Goal: Transaction & Acquisition: Subscribe to service/newsletter

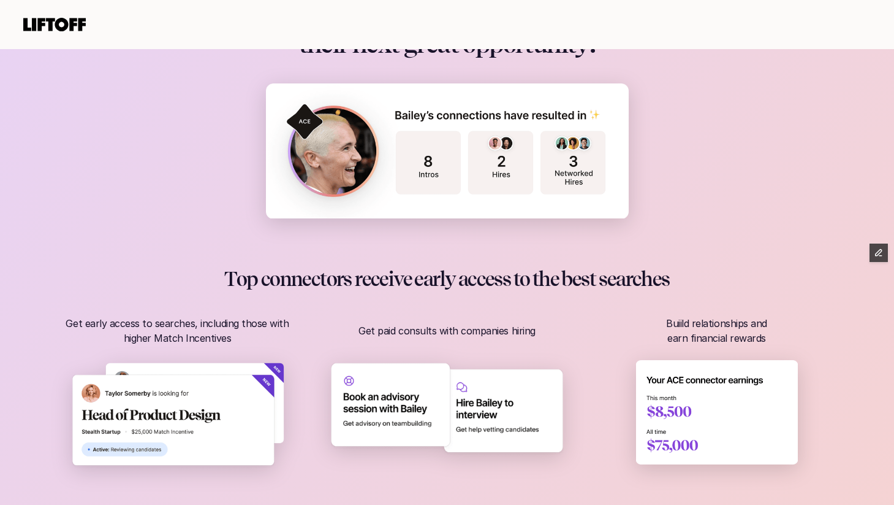
scroll to position [628, 0]
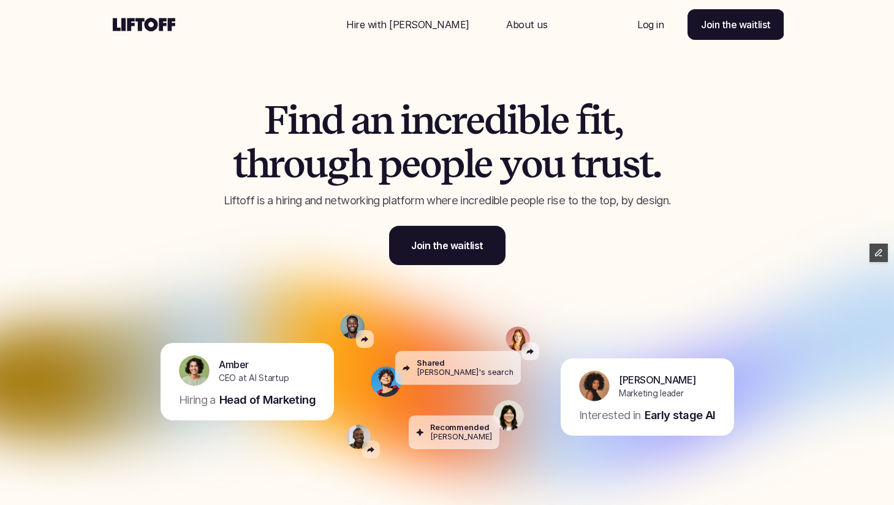
click at [434, 29] on p "Hire with Liftoff" at bounding box center [407, 24] width 123 height 15
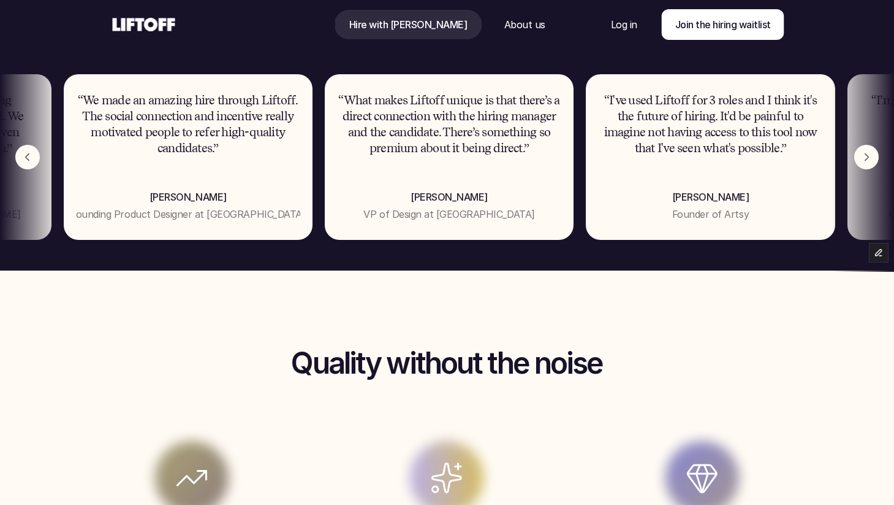
scroll to position [724, 0]
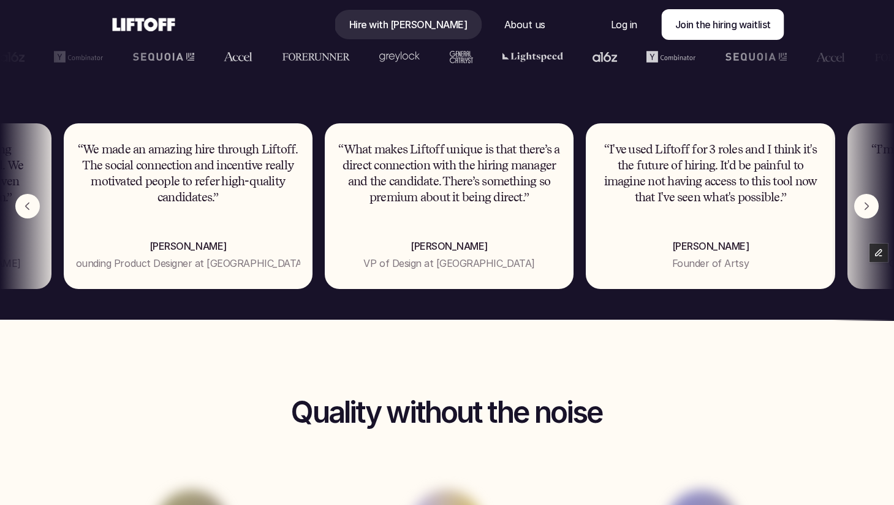
click at [873, 210] on img "Next" at bounding box center [867, 206] width 25 height 25
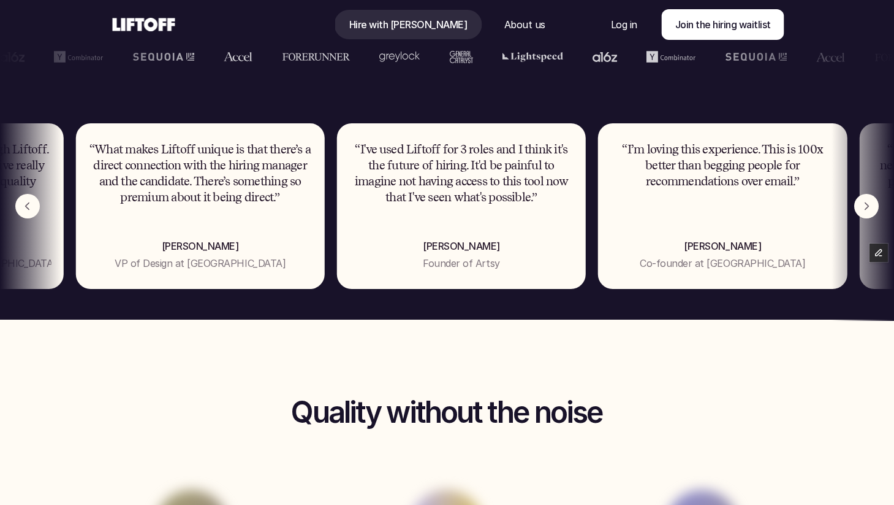
click at [873, 210] on img "Next" at bounding box center [867, 206] width 25 height 25
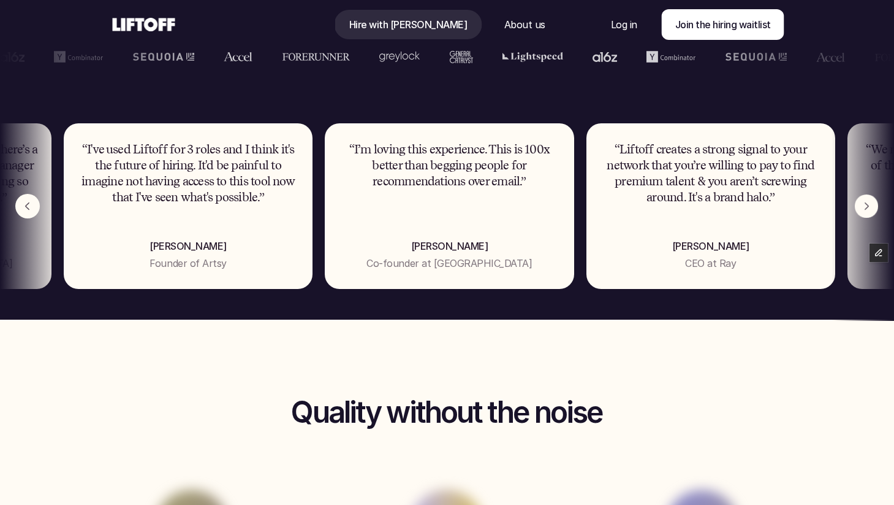
click at [873, 210] on img "Next" at bounding box center [866, 205] width 23 height 23
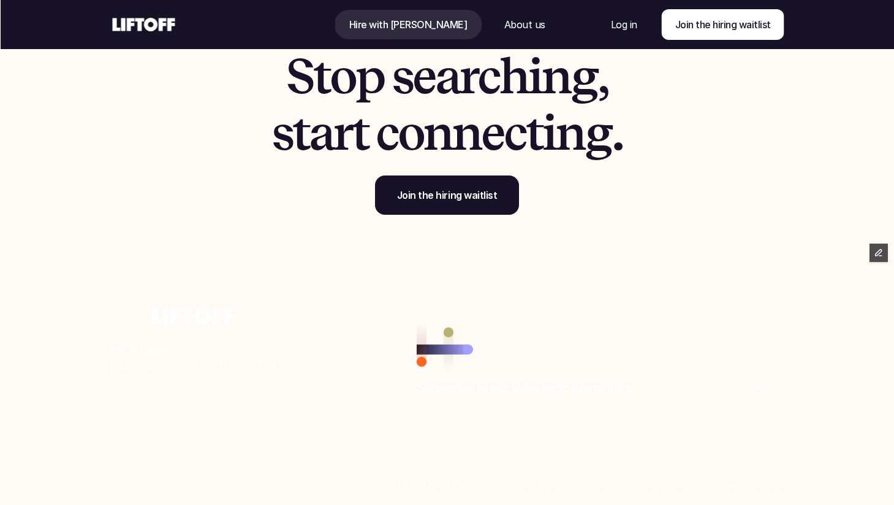
scroll to position [3707, 0]
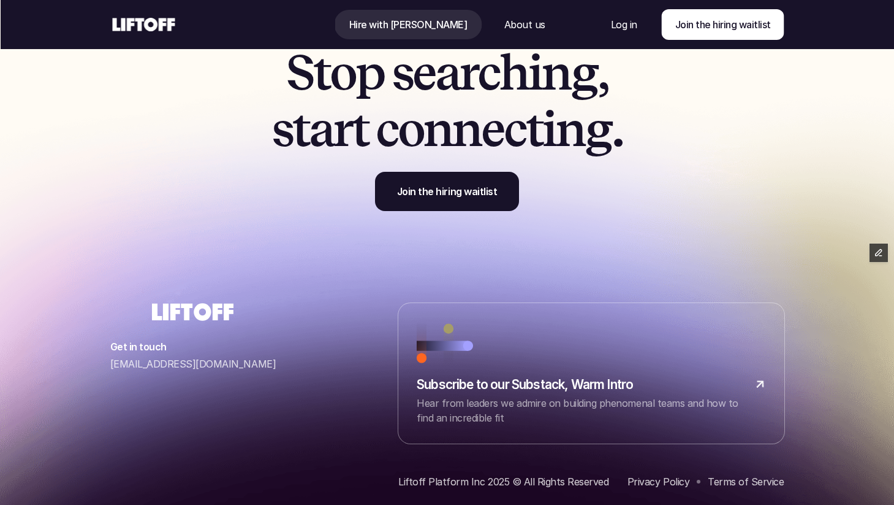
click at [444, 348] on link at bounding box center [591, 373] width 386 height 140
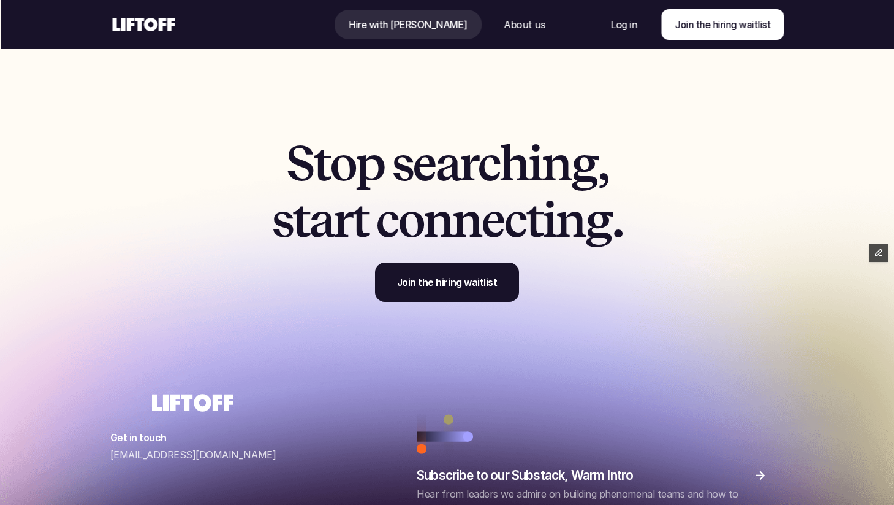
scroll to position [3592, 0]
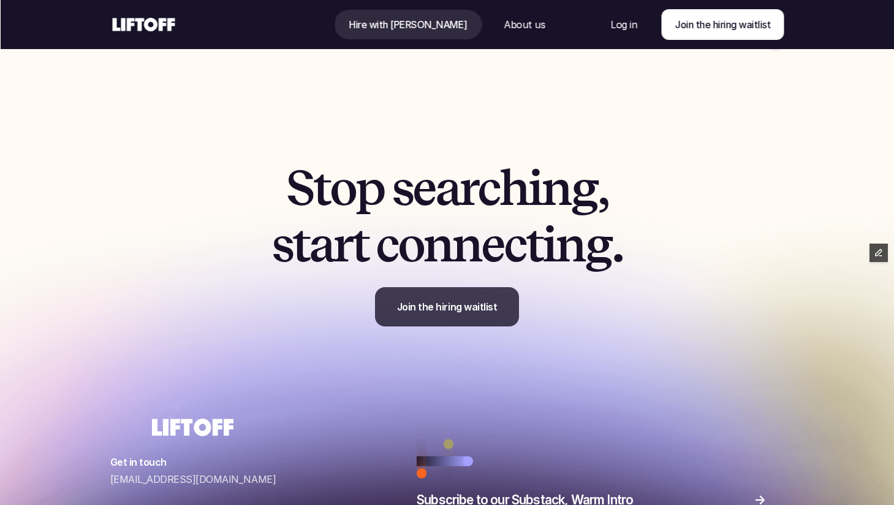
click at [435, 303] on p "Join the hiring waitlist" at bounding box center [447, 306] width 100 height 15
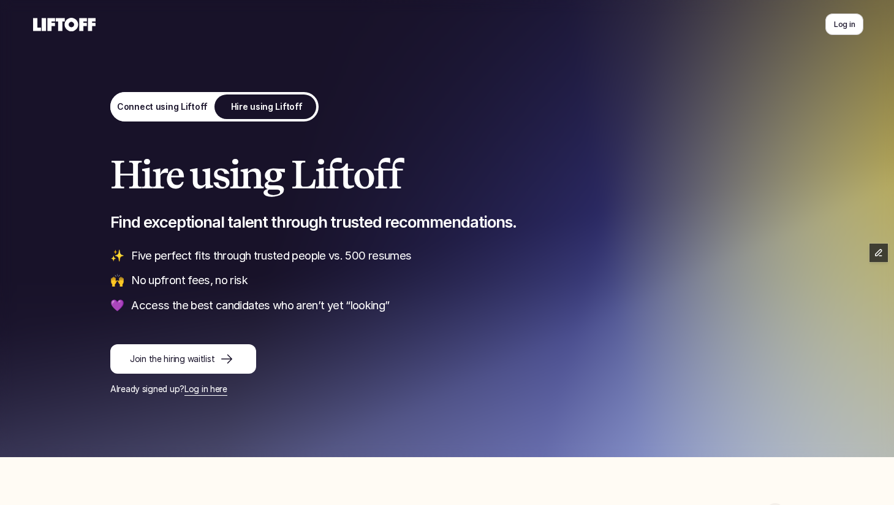
click at [166, 99] on link "Connect using Liftoff" at bounding box center [162, 106] width 104 height 29
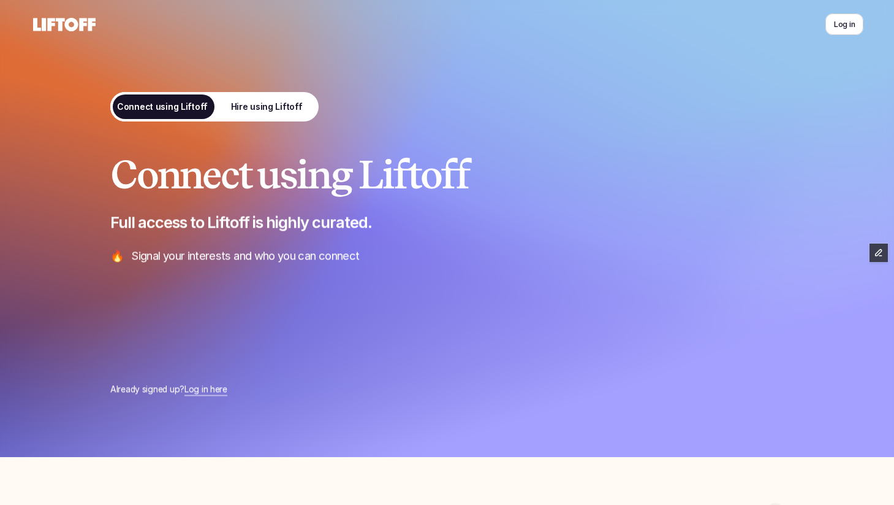
click at [253, 102] on p "Hire using Liftoff" at bounding box center [267, 107] width 72 height 13
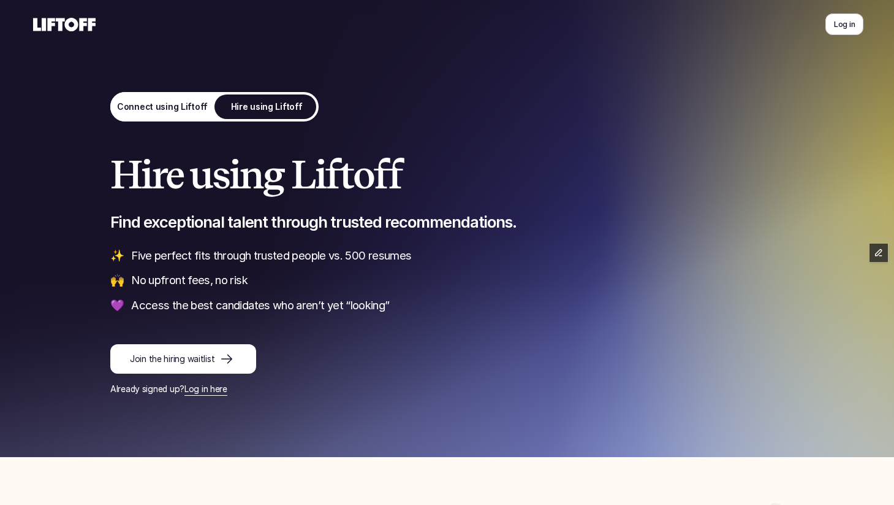
click at [85, 105] on div "Hire using Liftoff Find exceptional talent through trusted recommendations. ✨ F…" at bounding box center [448, 228] width 736 height 457
click at [177, 105] on p "Connect using Liftoff" at bounding box center [161, 107] width 91 height 13
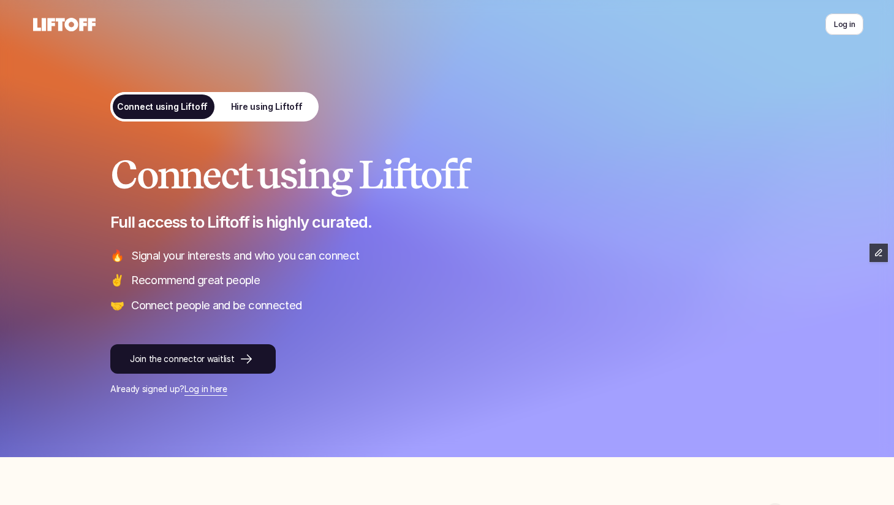
click at [235, 109] on p "Hire using Liftoff" at bounding box center [267, 107] width 72 height 13
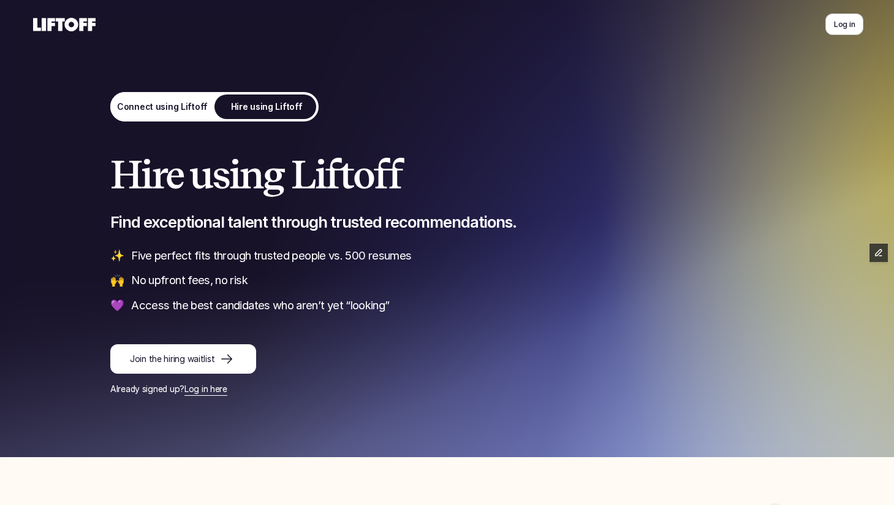
click at [184, 112] on p "Connect using Liftoff" at bounding box center [161, 107] width 91 height 13
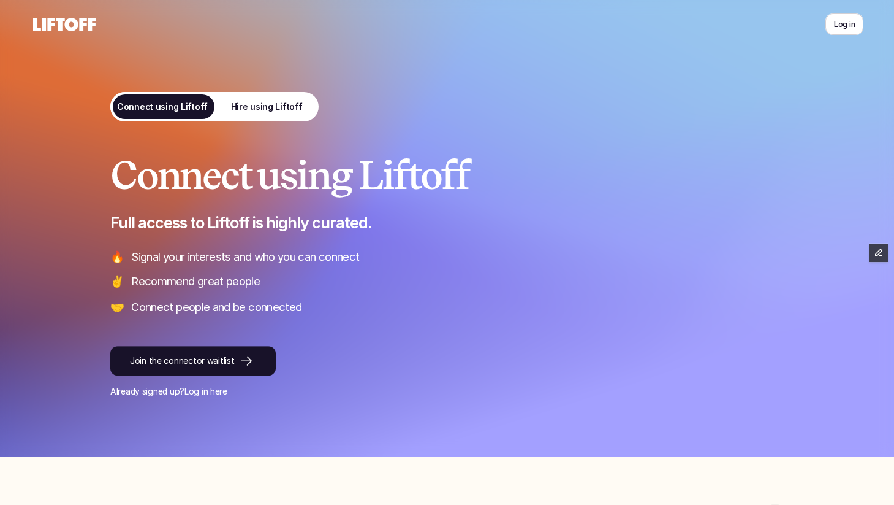
click at [245, 104] on p "Hire using Liftoff" at bounding box center [267, 107] width 72 height 13
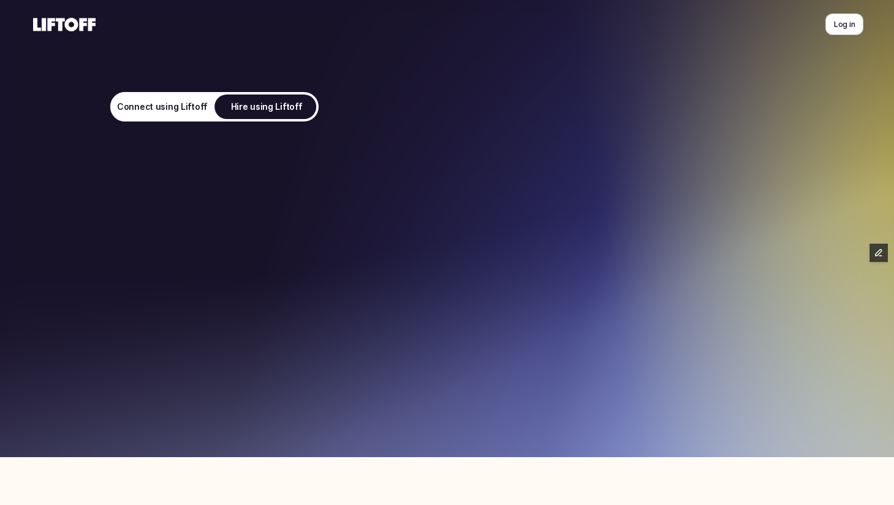
scroll to position [213, 0]
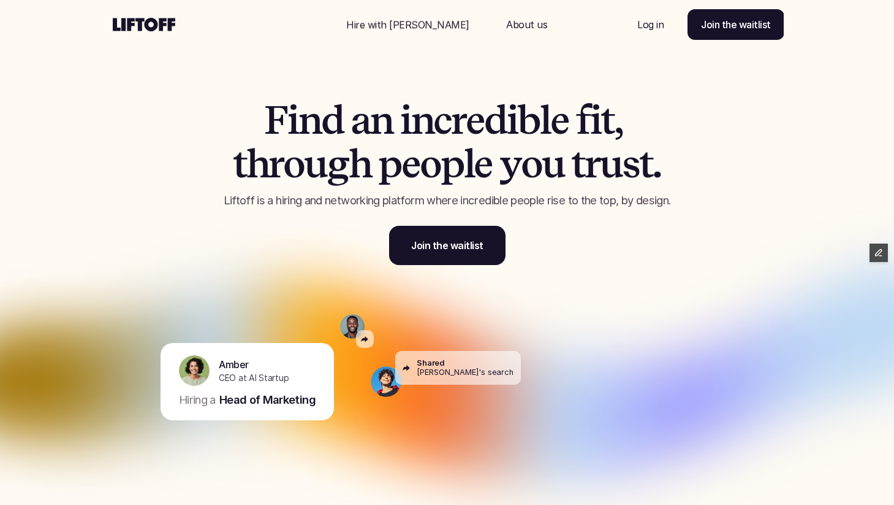
scroll to position [213, 0]
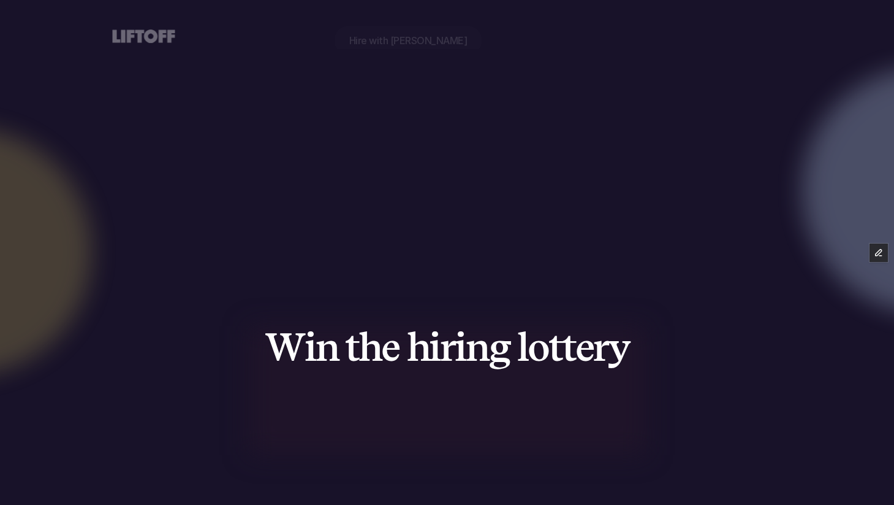
scroll to position [213, 0]
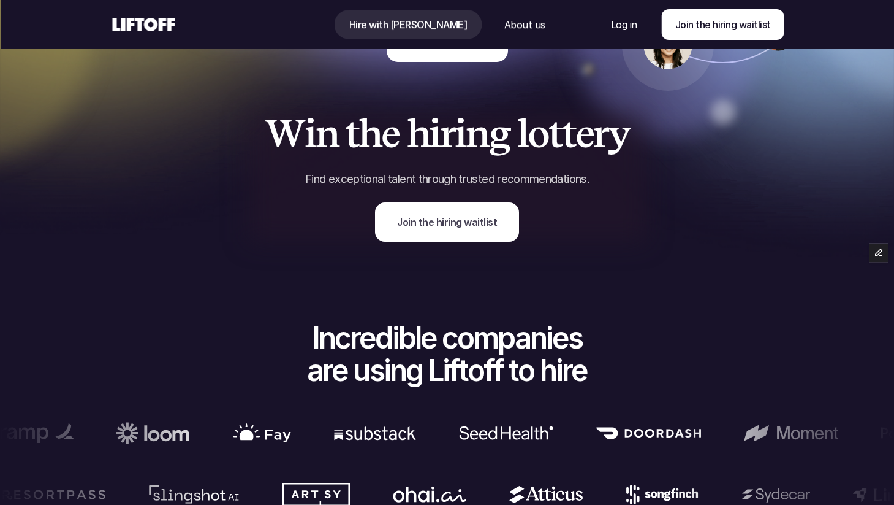
click at [530, 219] on div at bounding box center [447, 176] width 398 height 129
click at [481, 223] on p "Join the hiring waitlist" at bounding box center [447, 222] width 100 height 15
